Goal: Find specific page/section: Find specific page/section

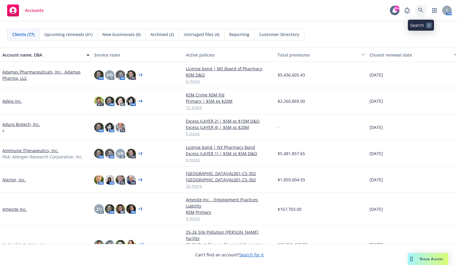
click at [422, 9] on icon at bounding box center [421, 10] width 5 height 5
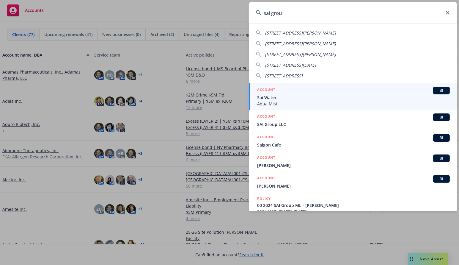
type input "sai group"
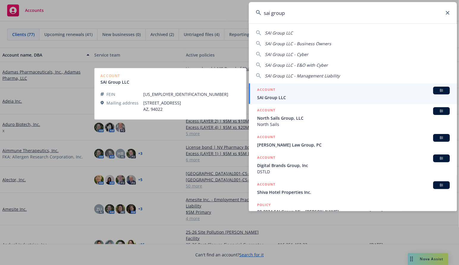
click at [275, 97] on span "SAI Group LLC" at bounding box center [353, 97] width 193 height 6
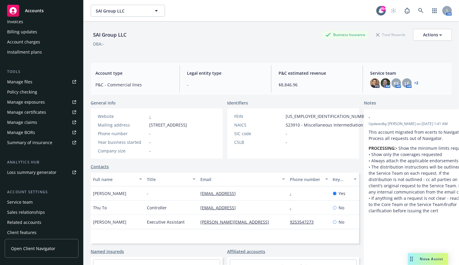
scroll to position [132, 0]
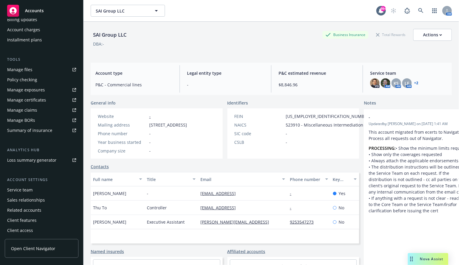
click at [22, 67] on div "Manage files" at bounding box center [19, 70] width 25 height 10
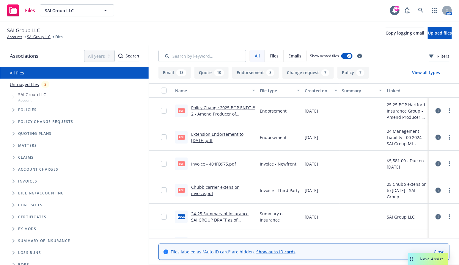
click at [344, 70] on button "Policy 7" at bounding box center [354, 73] width 32 height 12
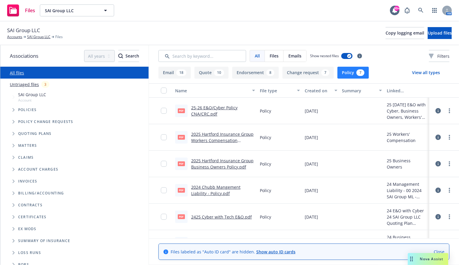
click at [205, 189] on link "2024 Chubb Mangement Liability - Policy.pdf" at bounding box center [215, 190] width 49 height 12
